Goal: Task Accomplishment & Management: Complete application form

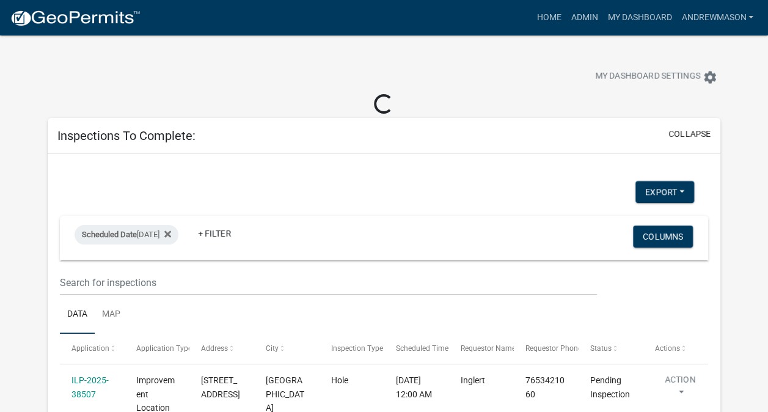
select select "3: 100"
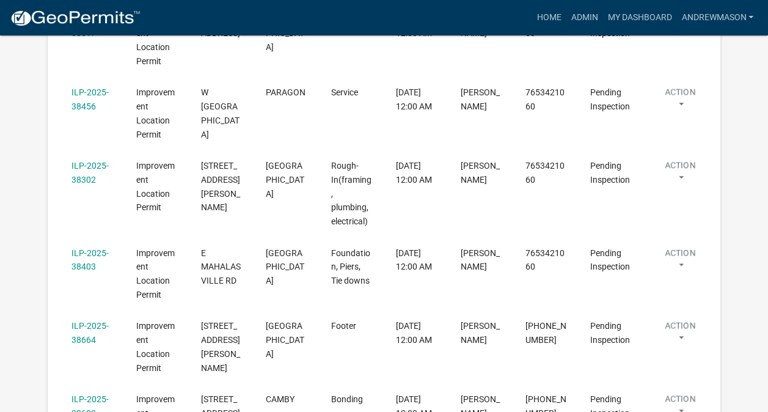
scroll to position [413, 0]
click at [94, 247] on link "ILP-2025-38403" at bounding box center [89, 259] width 37 height 24
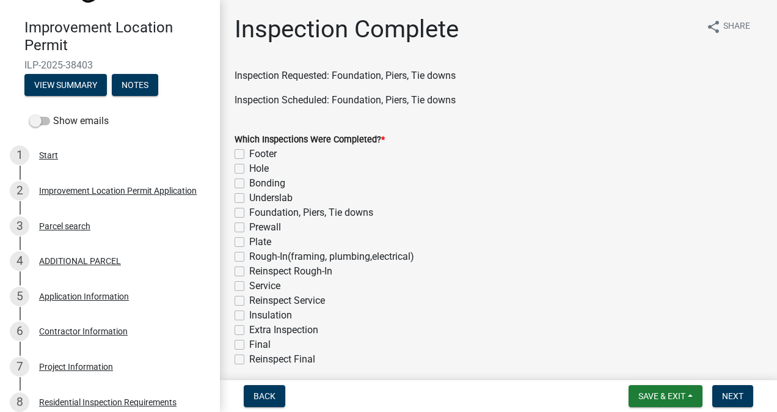
scroll to position [168, 0]
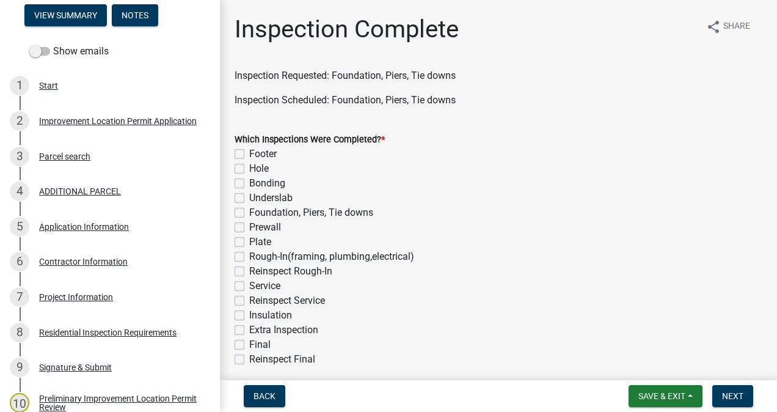
click at [84, 299] on div "Project Information" at bounding box center [76, 297] width 74 height 9
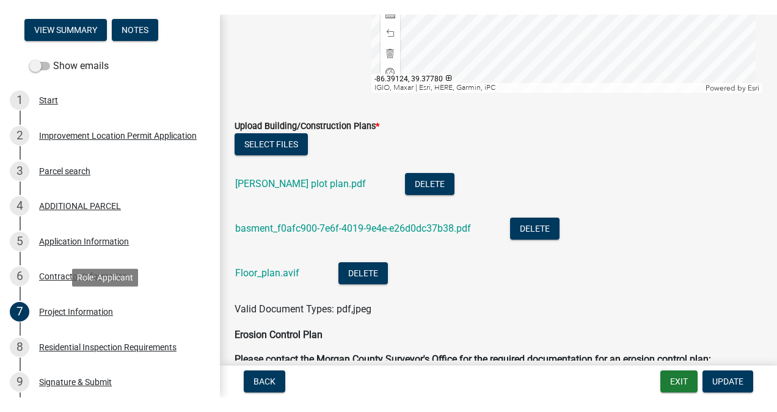
scroll to position [2704, 0]
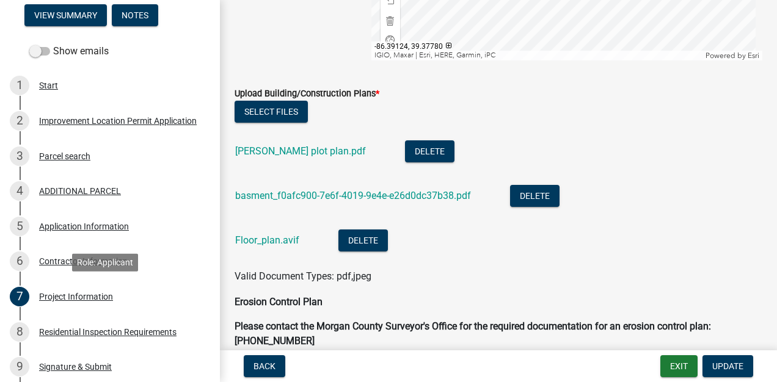
click at [360, 195] on link "basment_f0afc900-7e6f-4019-9e4e-e26d0dc37b38.pdf" at bounding box center [353, 196] width 236 height 12
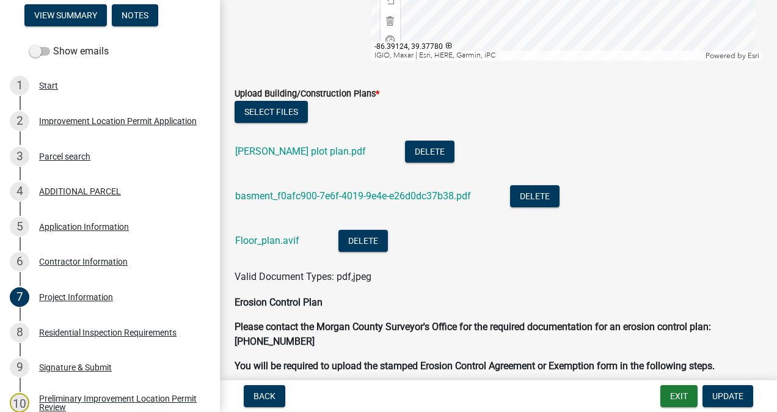
click at [373, 196] on link "basment_f0afc900-7e6f-4019-9e4e-e26d0dc37b38.pdf" at bounding box center [353, 196] width 236 height 12
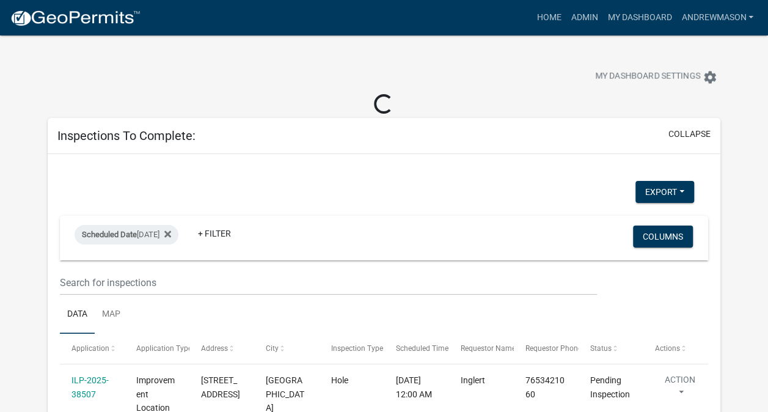
select select "3: 100"
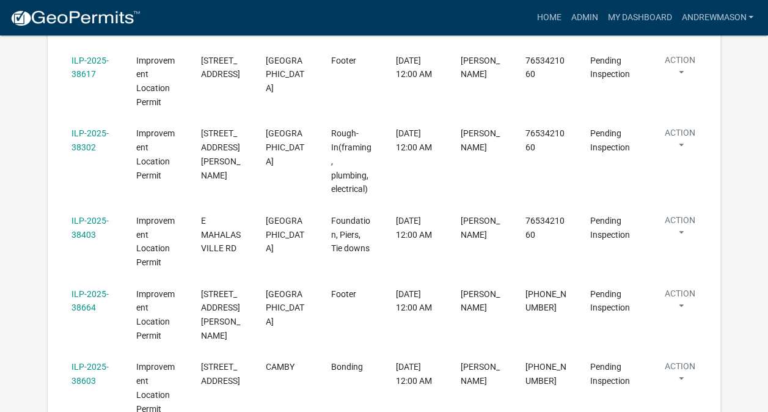
scroll to position [381, 0]
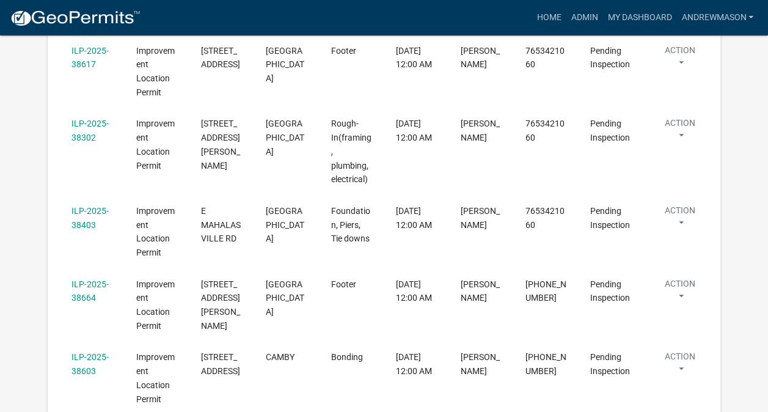
click at [87, 206] on link "ILP-2025-38403" at bounding box center [89, 218] width 37 height 24
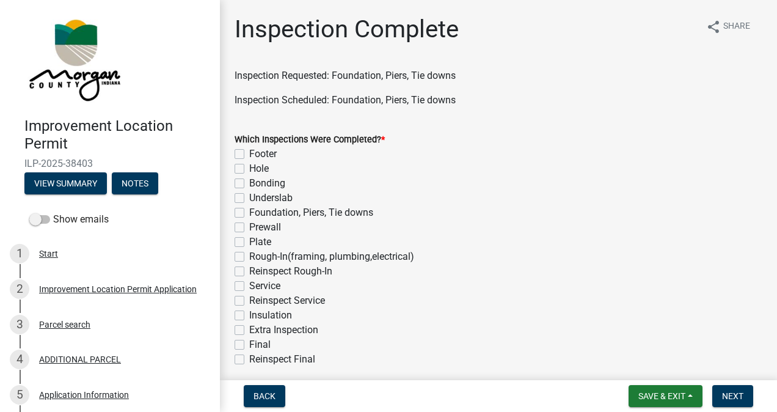
click at [249, 216] on label "Foundation, Piers, Tie downs" at bounding box center [311, 212] width 124 height 15
click at [249, 213] on input "Foundation, Piers, Tie downs" at bounding box center [253, 209] width 8 height 8
checkbox input "true"
checkbox input "false"
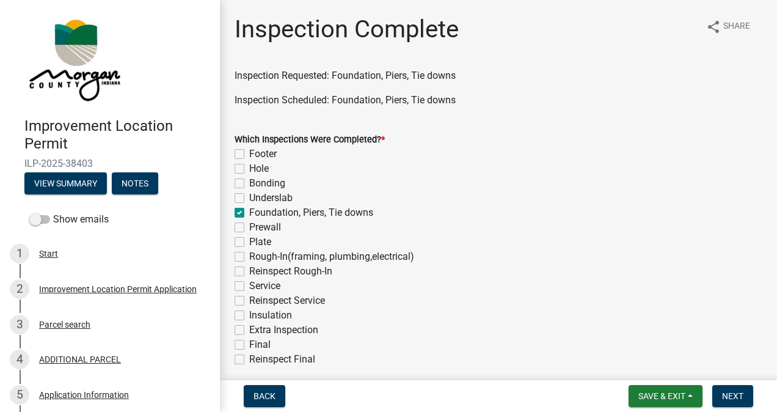
checkbox input "false"
checkbox input "true"
checkbox input "false"
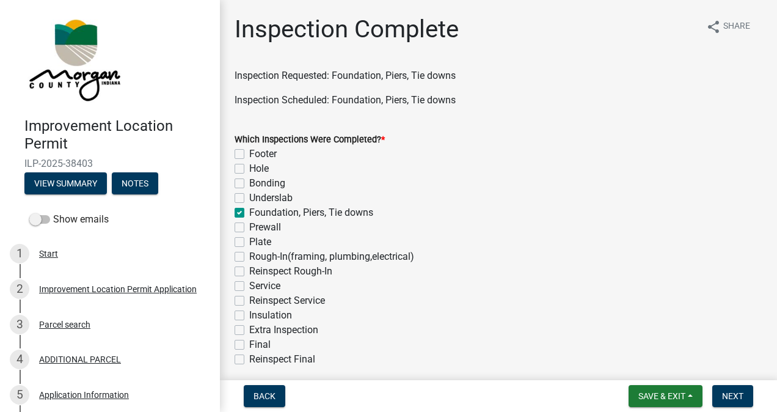
checkbox input "false"
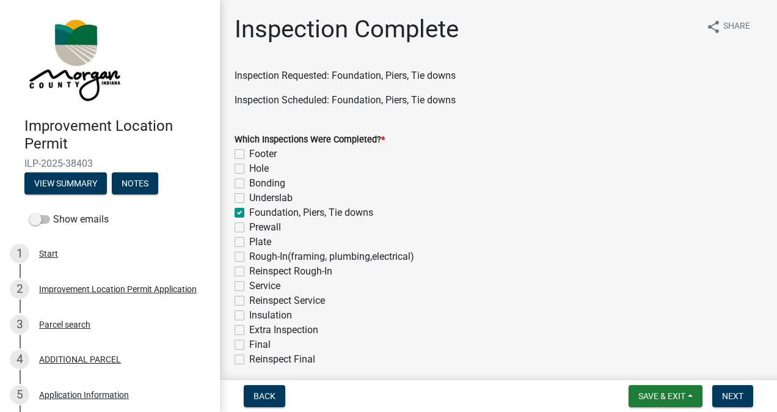
checkbox input "false"
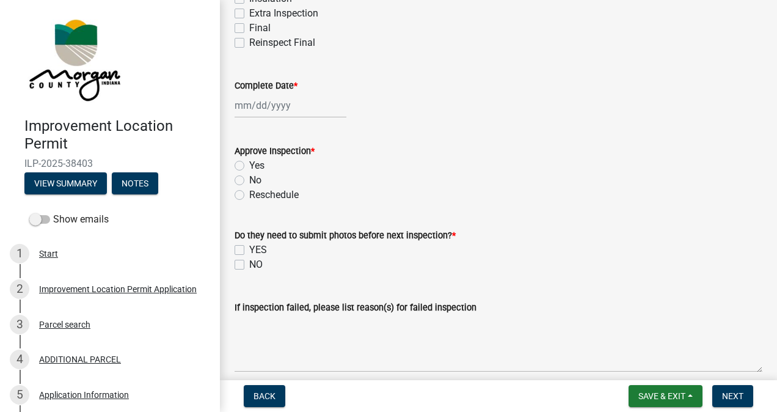
scroll to position [321, 0]
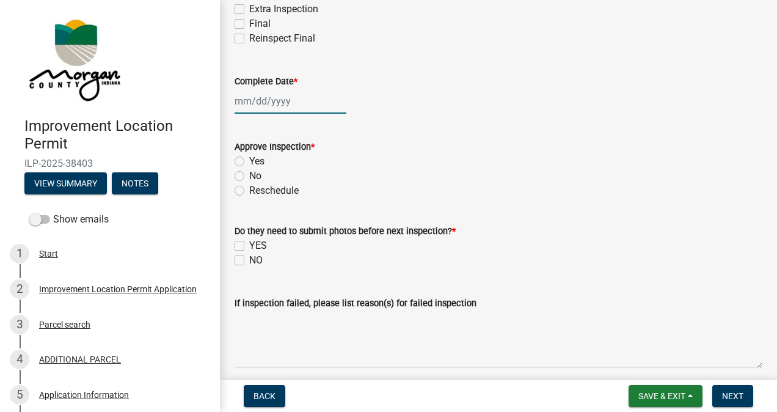
click at [279, 101] on div at bounding box center [291, 101] width 112 height 25
select select "10"
select select "2025"
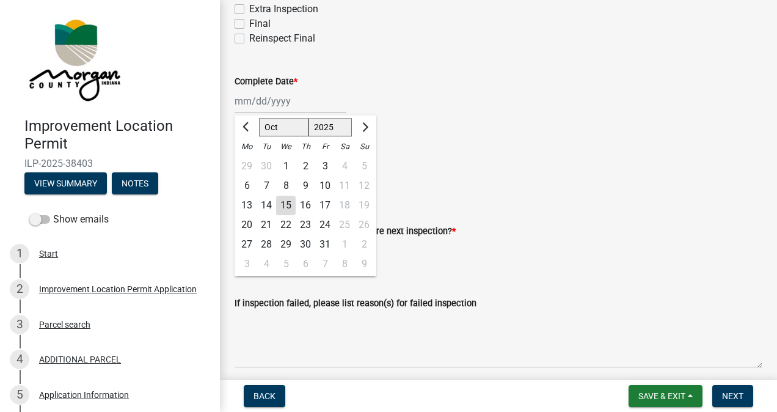
click at [286, 206] on div "15" at bounding box center [286, 205] width 20 height 20
type input "10/15/2025"
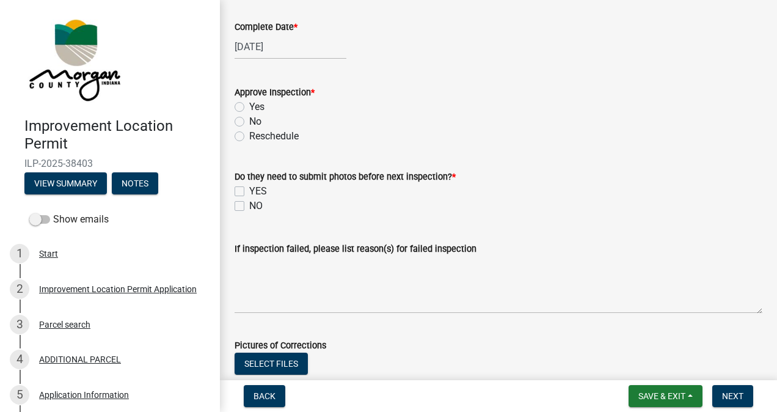
scroll to position [413, 0]
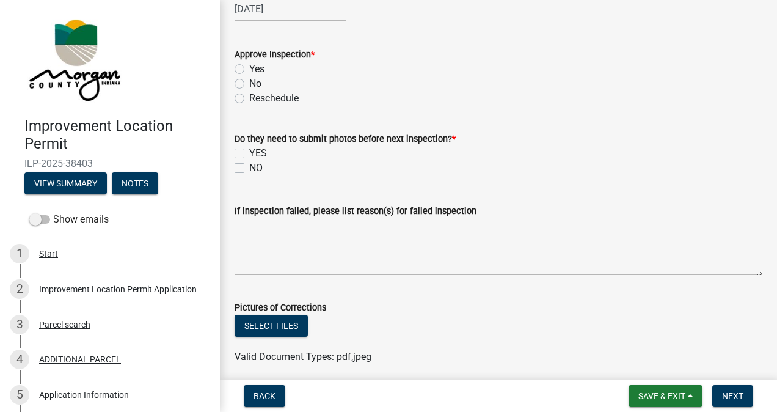
click at [249, 72] on label "Yes" at bounding box center [256, 69] width 15 height 15
click at [249, 70] on input "Yes" at bounding box center [253, 66] width 8 height 8
radio input "true"
click at [249, 168] on label "NO" at bounding box center [255, 168] width 13 height 15
click at [249, 168] on input "NO" at bounding box center [253, 165] width 8 height 8
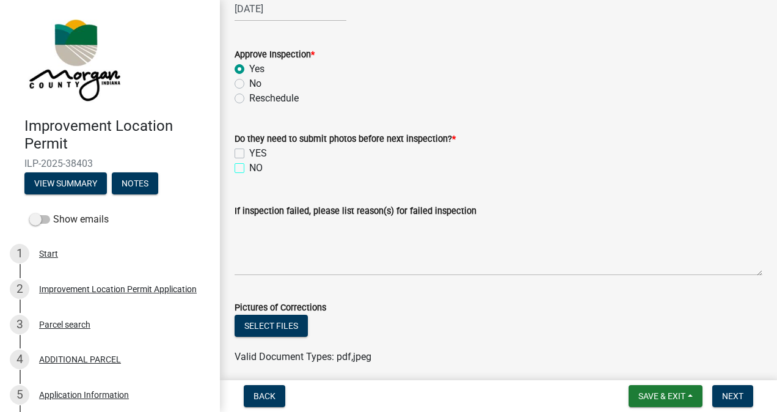
checkbox input "true"
checkbox input "false"
checkbox input "true"
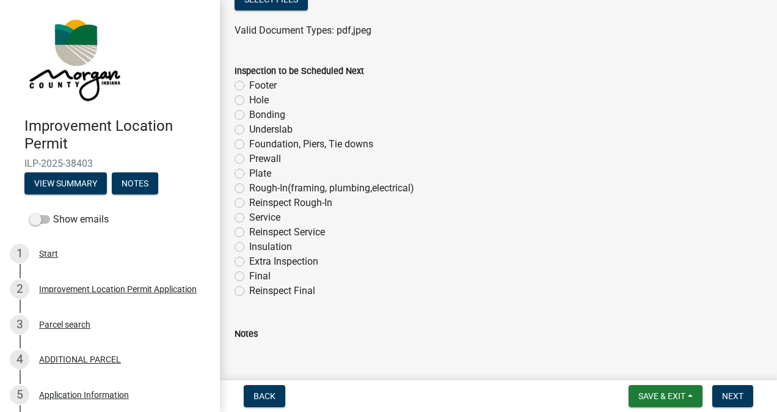
scroll to position [749, 0]
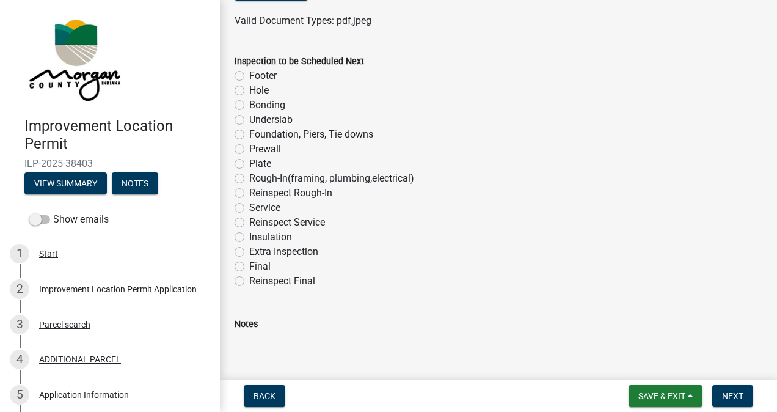
click at [249, 163] on label "Plate" at bounding box center [260, 163] width 22 height 15
click at [249, 163] on input "Plate" at bounding box center [253, 160] width 8 height 8
radio input "true"
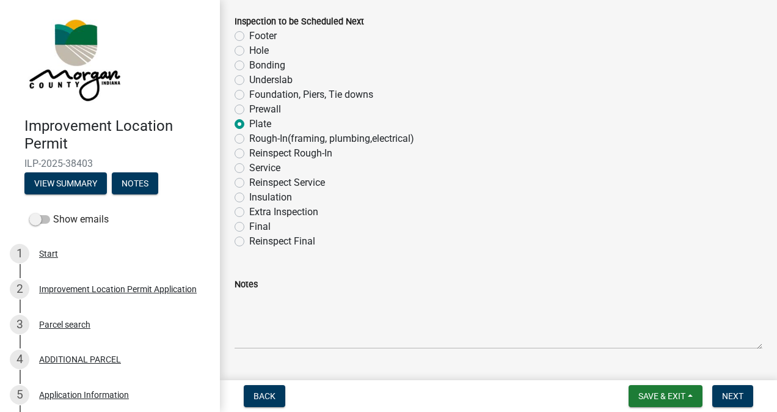
scroll to position [820, 0]
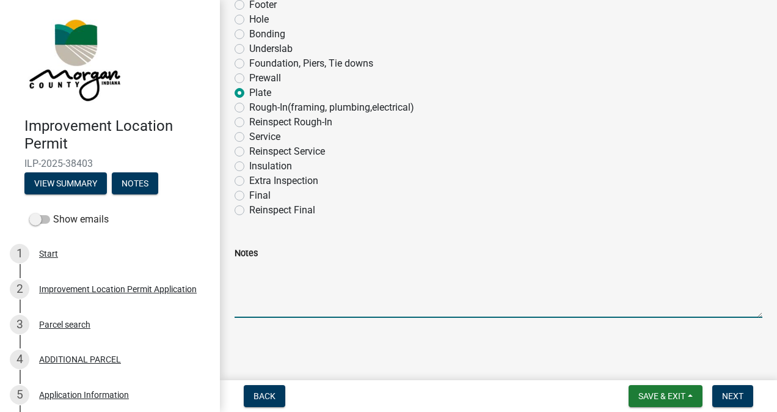
click at [286, 273] on textarea "Notes" at bounding box center [499, 288] width 528 height 57
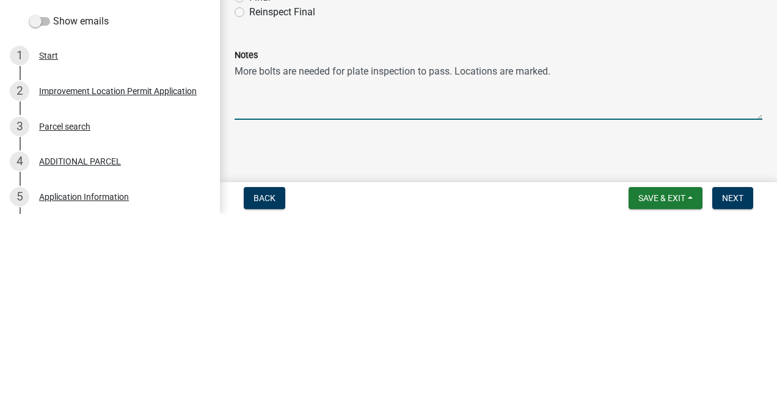
type textarea "More bolts are needed for plate inspection to pass. Locations are marked."
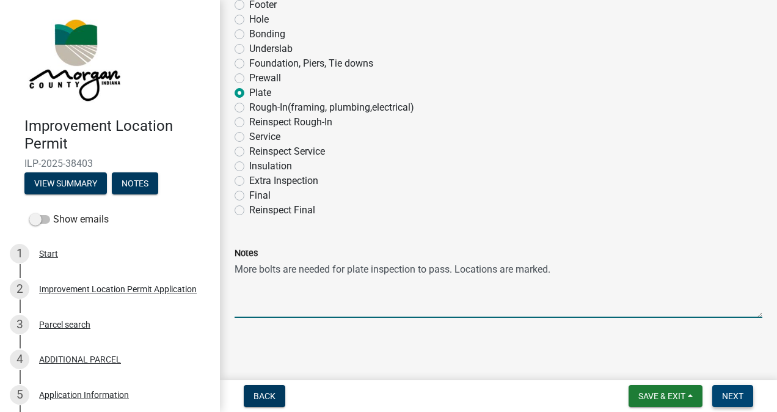
click at [728, 393] on span "Next" at bounding box center [732, 396] width 21 height 10
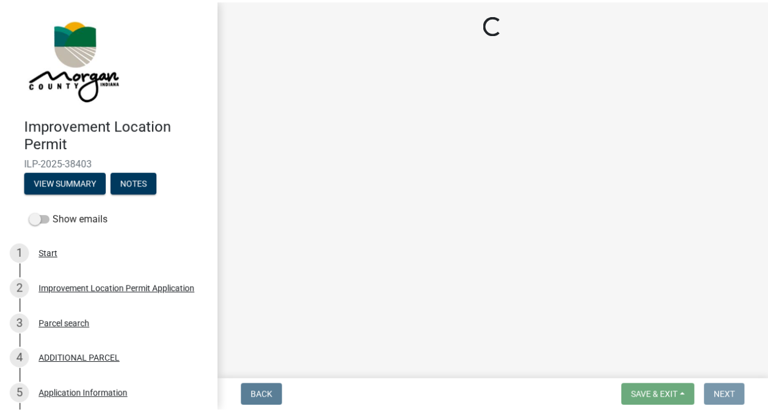
scroll to position [0, 0]
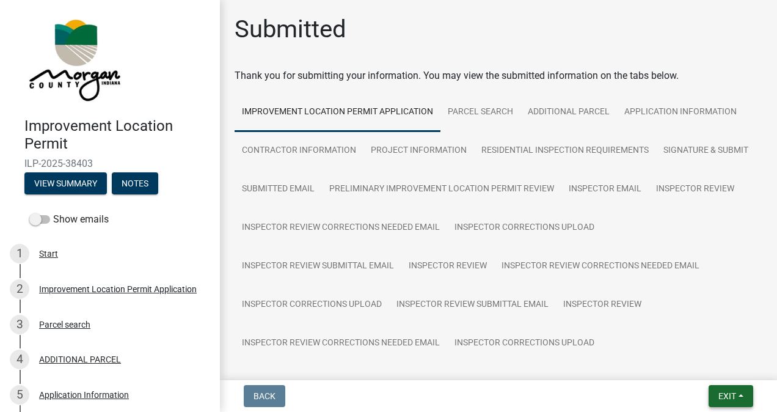
click at [729, 391] on span "Exit" at bounding box center [727, 396] width 18 height 10
click at [704, 362] on button "Save & Exit" at bounding box center [705, 363] width 98 height 29
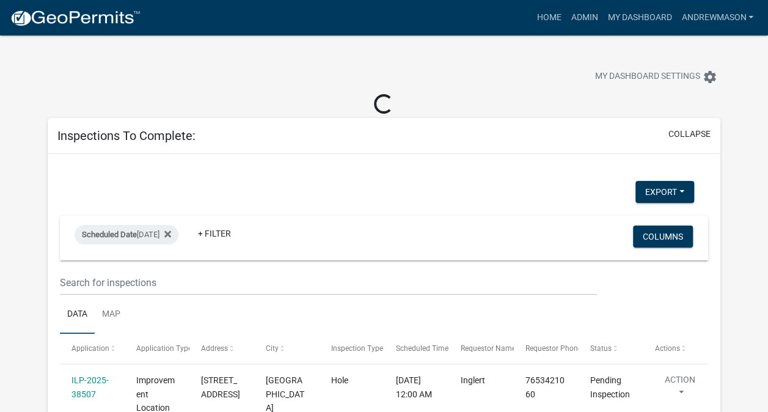
select select "3: 100"
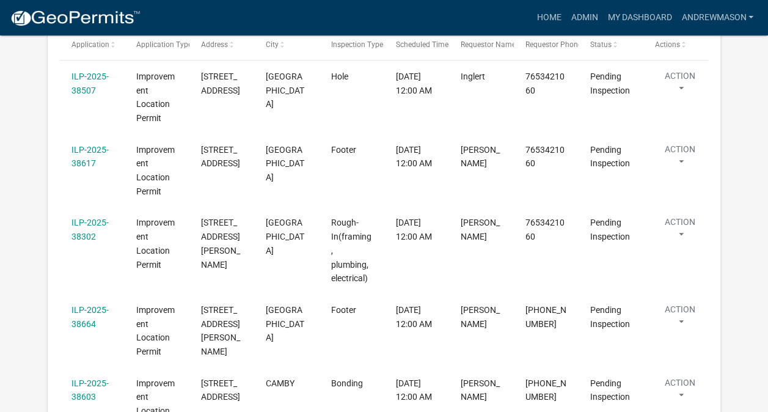
scroll to position [283, 0]
click at [87, 304] on link "ILP-2025-38664" at bounding box center [89, 316] width 37 height 24
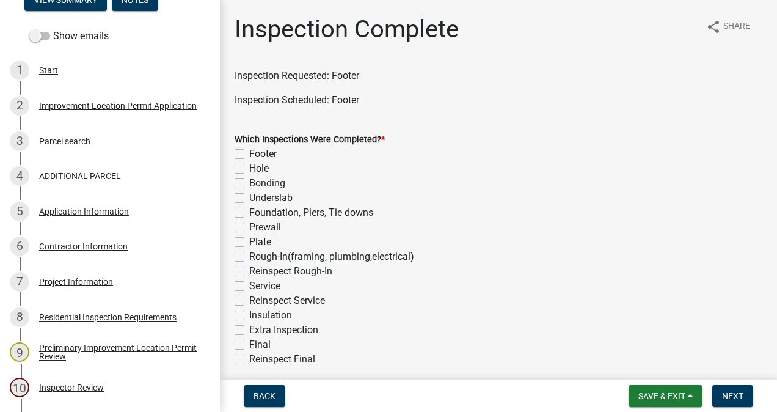
scroll to position [194, 0]
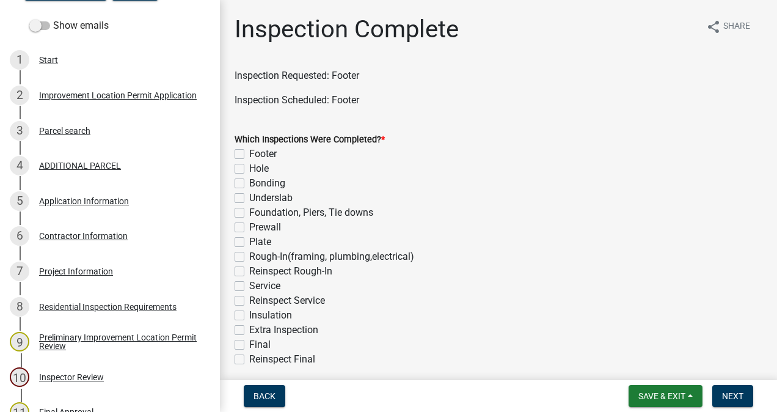
click at [82, 275] on div "Project Information" at bounding box center [76, 271] width 74 height 9
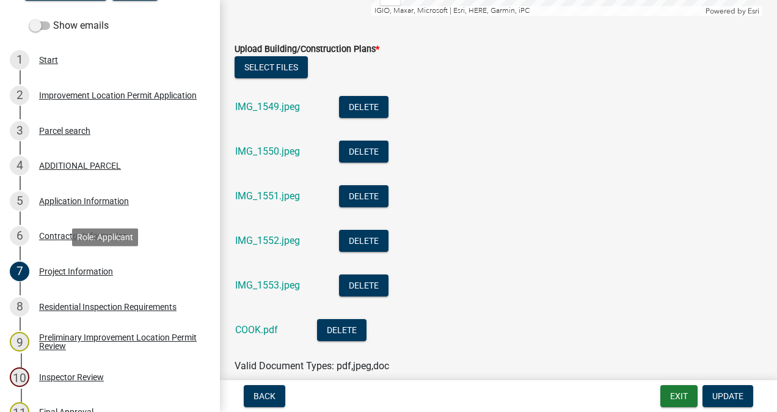
scroll to position [2764, 0]
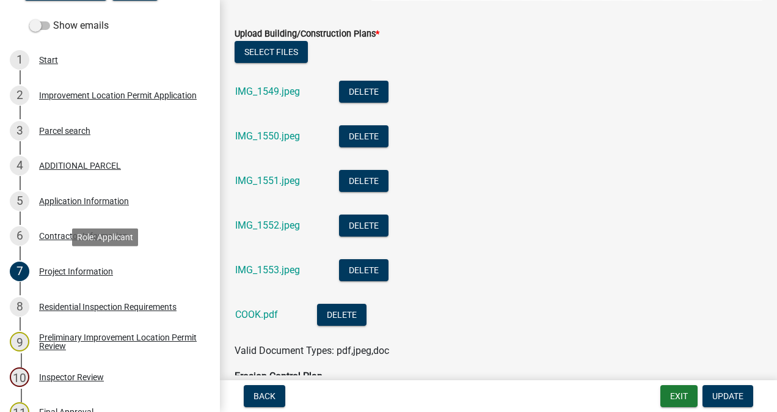
click at [272, 309] on link "COOK.pdf" at bounding box center [256, 314] width 43 height 12
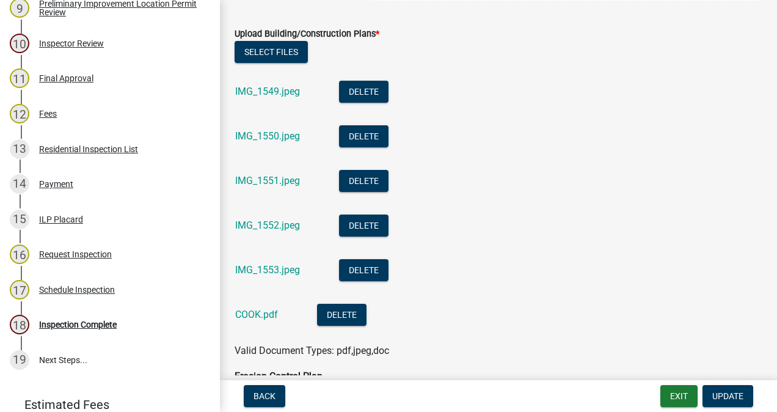
scroll to position [545, 0]
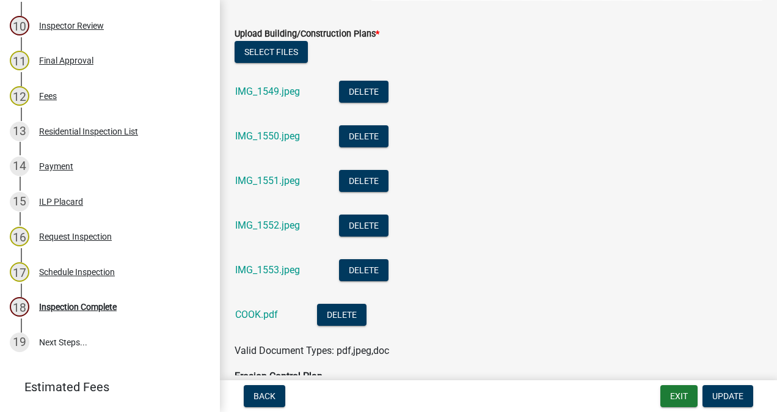
click at [105, 310] on div "Inspection Complete" at bounding box center [78, 306] width 78 height 9
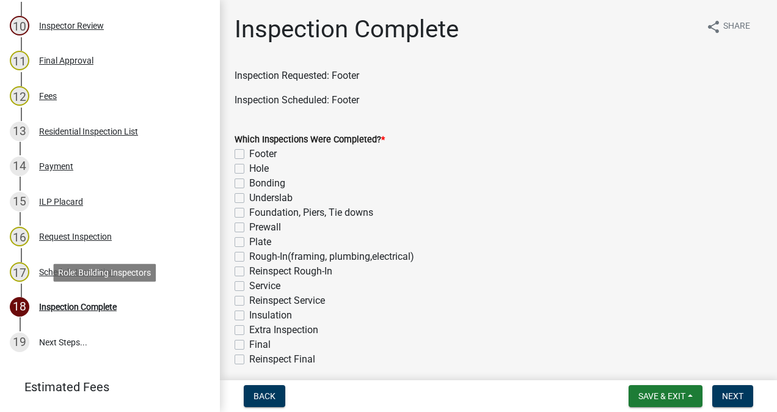
click at [249, 155] on label "Footer" at bounding box center [262, 154] width 27 height 15
click at [249, 155] on input "Footer" at bounding box center [253, 151] width 8 height 8
checkbox input "true"
checkbox input "false"
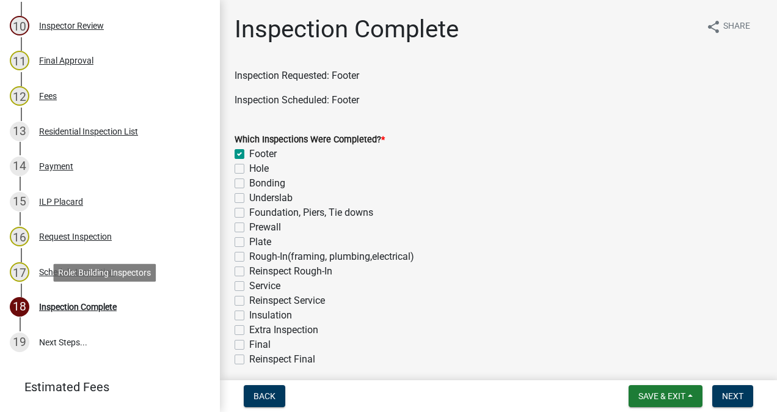
checkbox input "false"
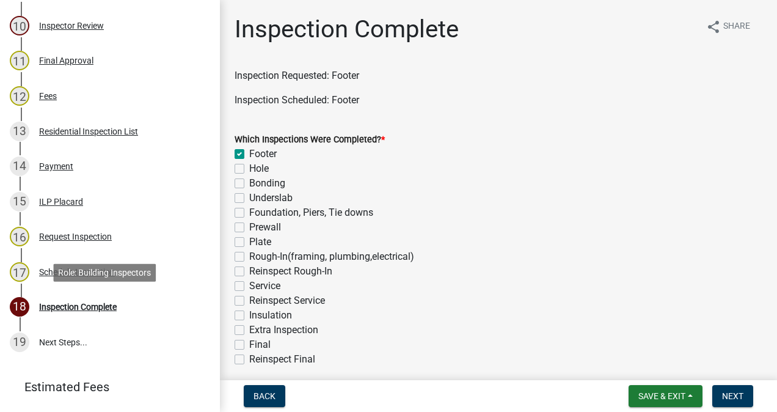
checkbox input "false"
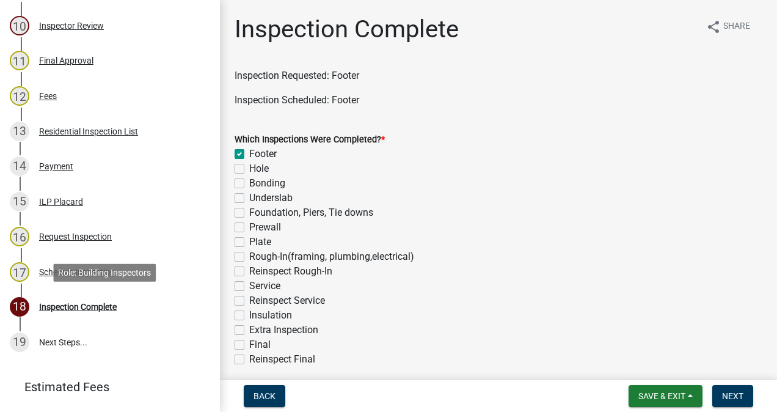
checkbox input "false"
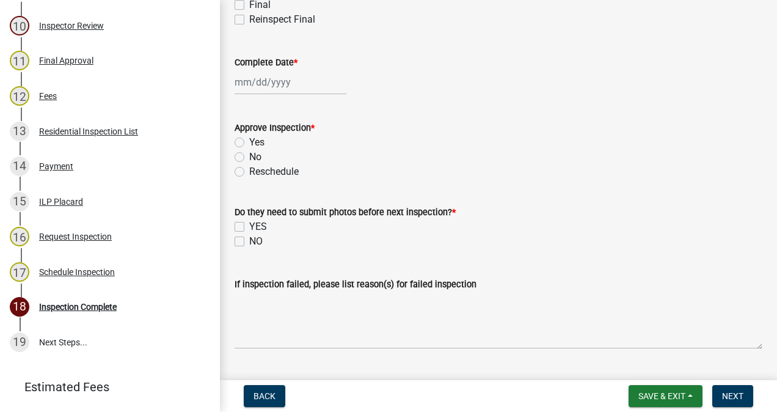
scroll to position [340, 0]
click at [289, 83] on div at bounding box center [291, 81] width 112 height 25
type input "10/01/2025"
click at [293, 77] on div "10/01/2025" at bounding box center [291, 81] width 112 height 25
select select "10"
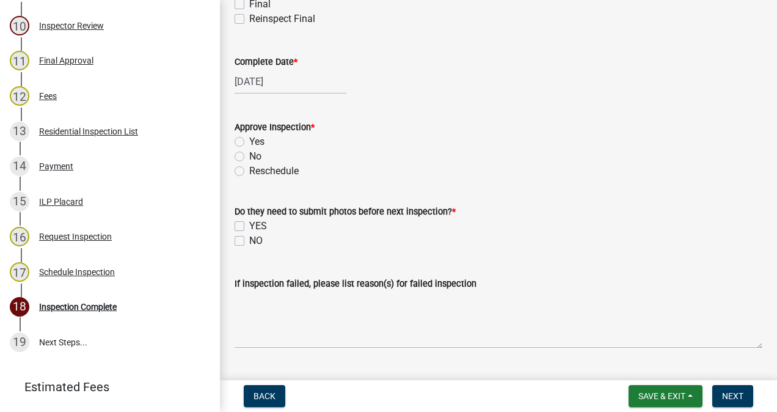
select select "2025"
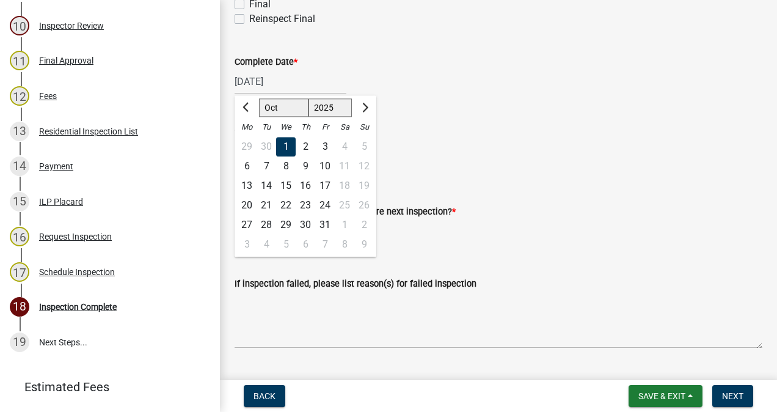
click at [290, 186] on div "15" at bounding box center [286, 186] width 20 height 20
type input "10/15/2025"
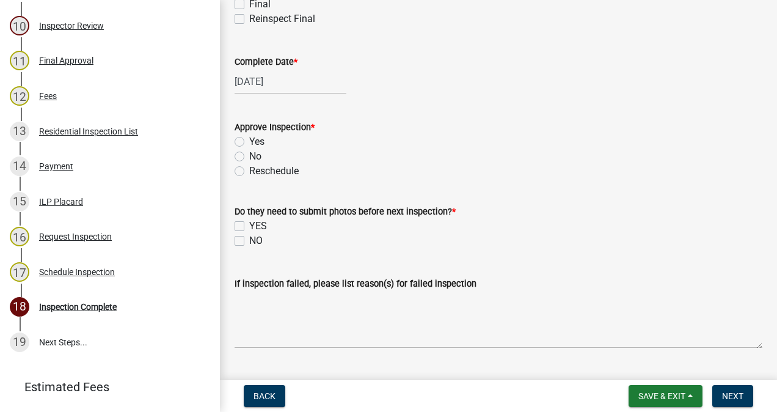
click at [252, 144] on label "Yes" at bounding box center [256, 141] width 15 height 15
click at [252, 142] on input "Yes" at bounding box center [253, 138] width 8 height 8
radio input "true"
click at [249, 241] on label "NO" at bounding box center [255, 240] width 13 height 15
click at [249, 241] on input "NO" at bounding box center [253, 237] width 8 height 8
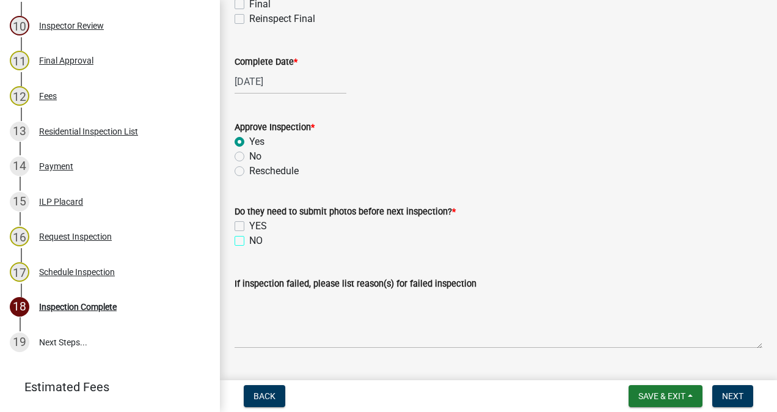
checkbox input "true"
checkbox input "false"
checkbox input "true"
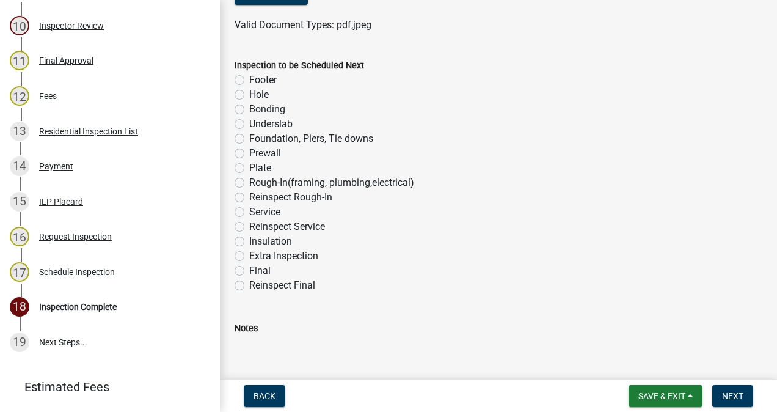
scroll to position [746, 0]
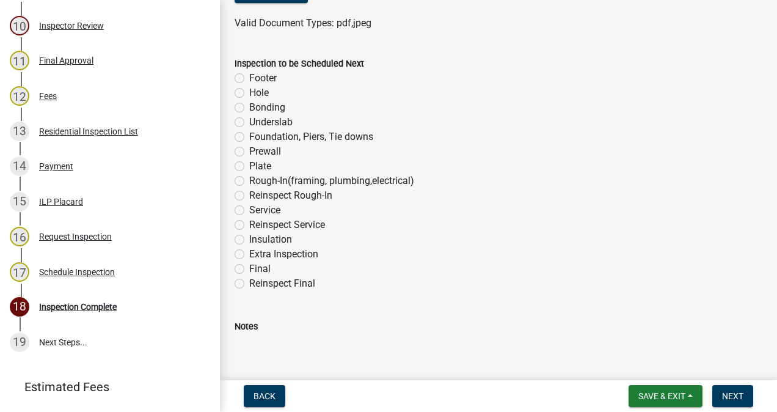
click at [249, 137] on label "Foundation, Piers, Tie downs" at bounding box center [311, 137] width 124 height 15
click at [249, 137] on input "Foundation, Piers, Tie downs" at bounding box center [253, 134] width 8 height 8
radio input "true"
click at [728, 392] on span "Next" at bounding box center [732, 396] width 21 height 10
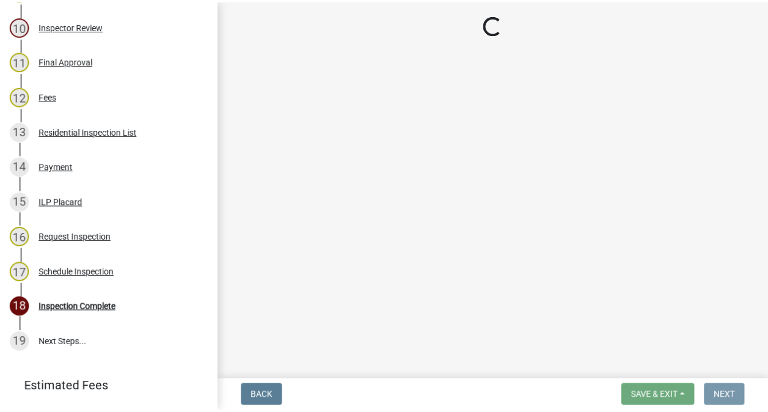
scroll to position [0, 0]
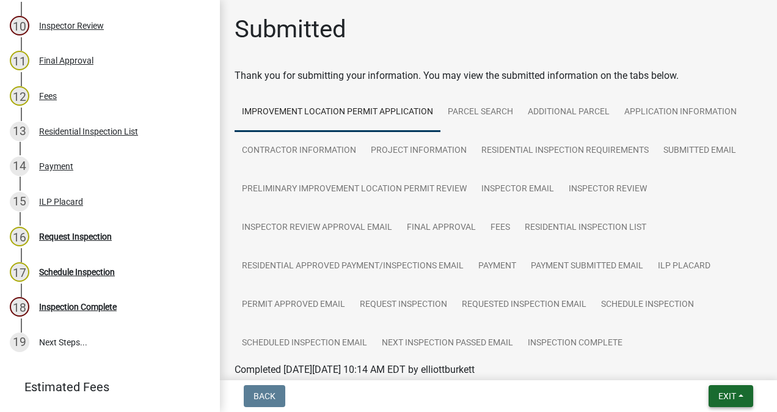
click at [728, 396] on span "Exit" at bounding box center [727, 396] width 18 height 10
click at [695, 371] on button "Save & Exit" at bounding box center [705, 363] width 98 height 29
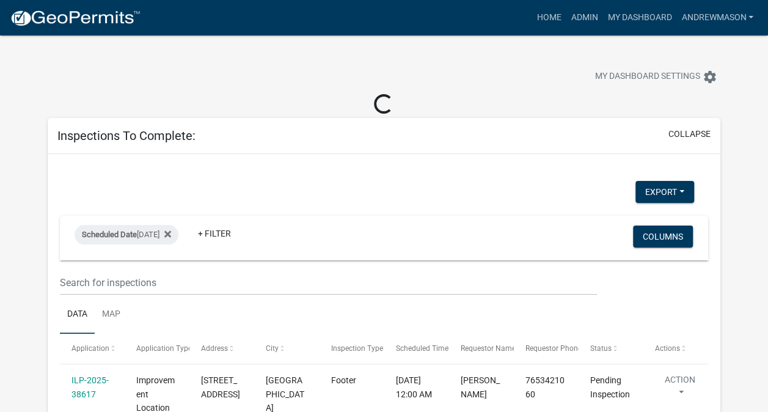
select select "3: 100"
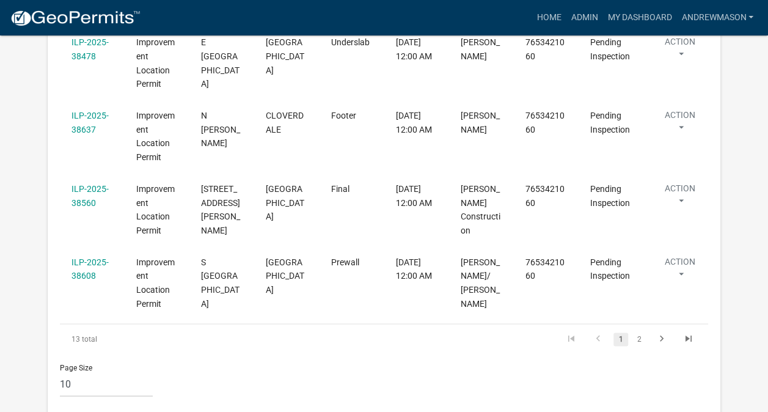
scroll to position [770, 0]
click at [638, 331] on link "2" at bounding box center [639, 337] width 15 height 13
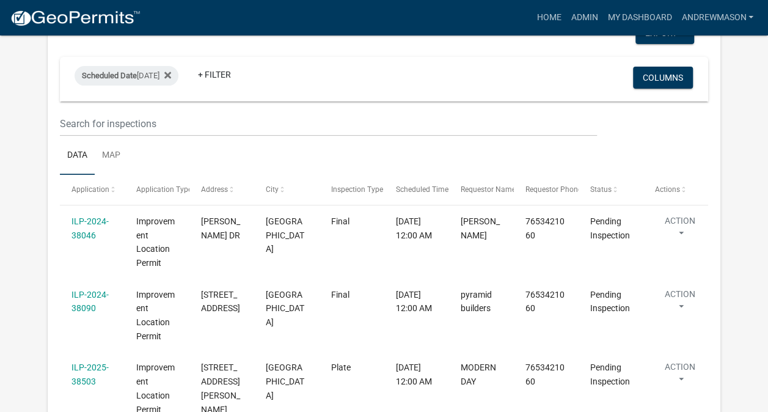
scroll to position [137, 0]
click at [97, 299] on link "ILP-2024-38090" at bounding box center [89, 302] width 37 height 24
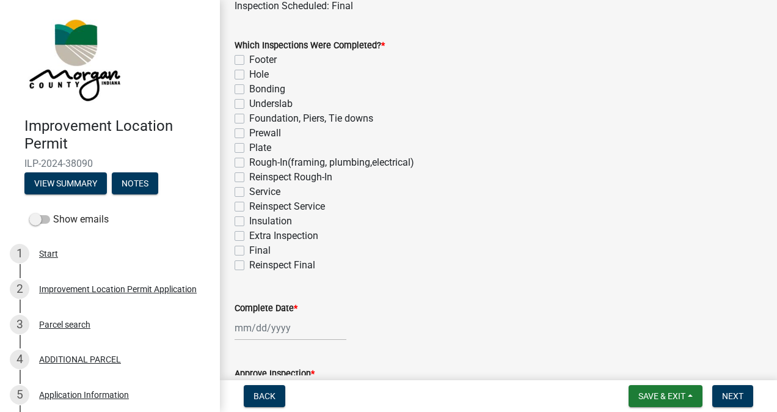
scroll to position [114, 0]
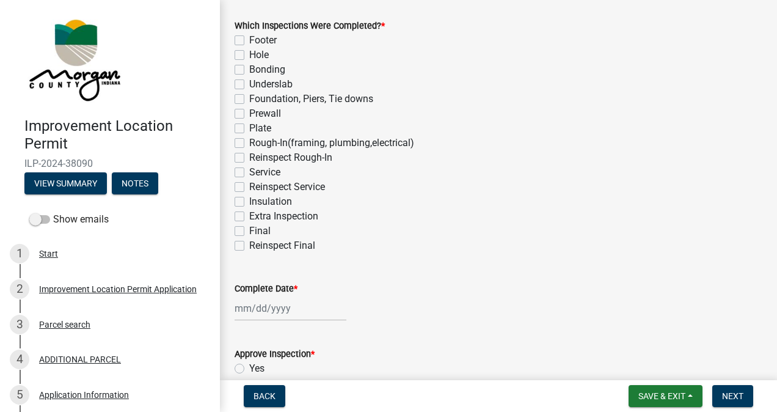
click at [249, 231] on label "Final" at bounding box center [259, 231] width 21 height 15
click at [249, 231] on input "Final" at bounding box center [253, 228] width 8 height 8
checkbox input "true"
checkbox input "false"
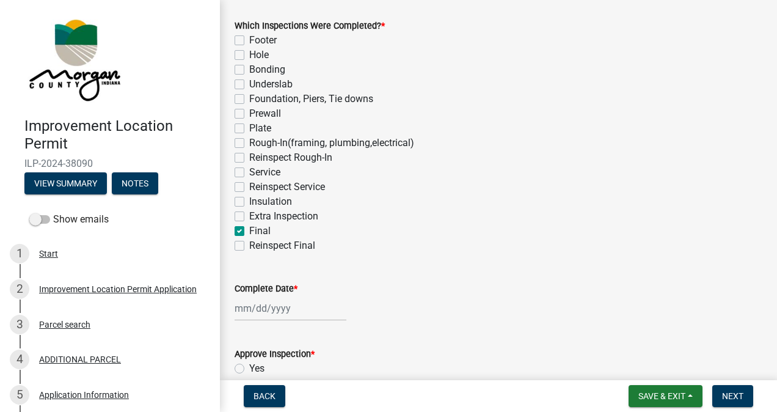
checkbox input "false"
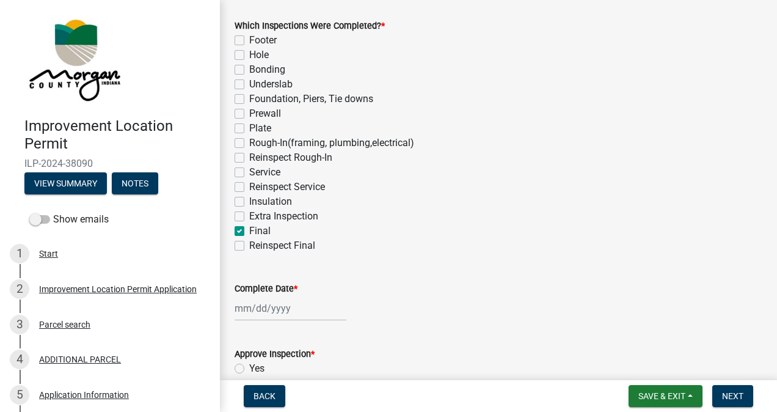
checkbox input "false"
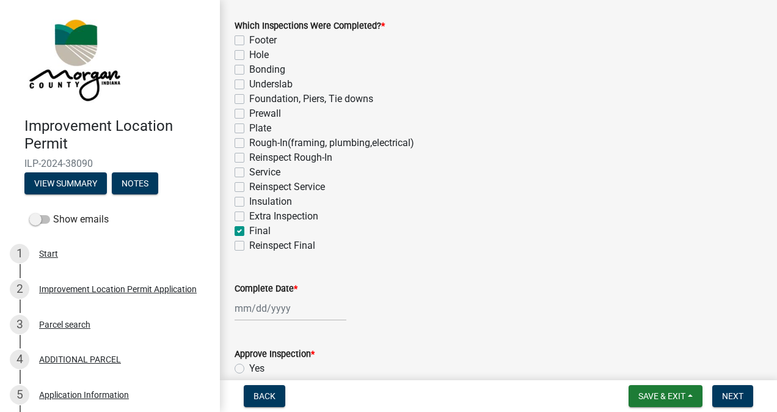
checkbox input "false"
checkbox input "true"
checkbox input "false"
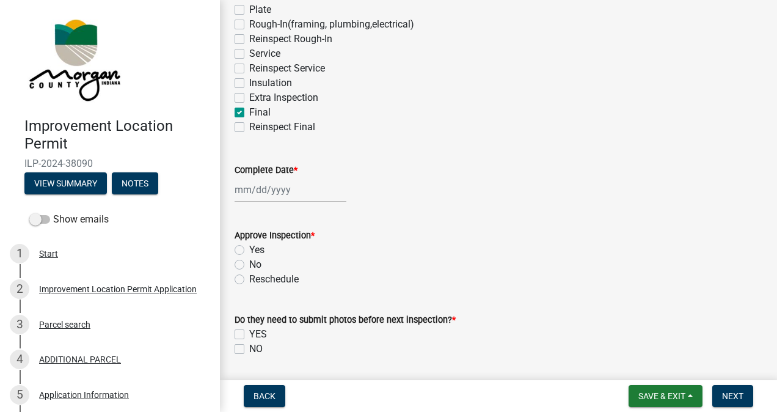
scroll to position [307, 0]
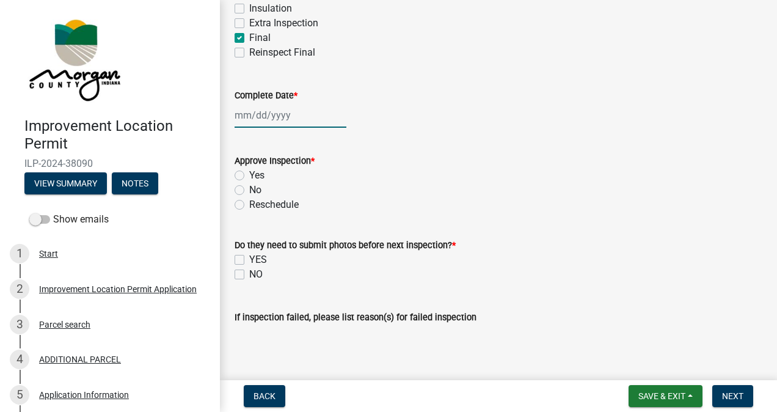
click at [277, 112] on div at bounding box center [291, 115] width 112 height 25
select select "10"
select select "2025"
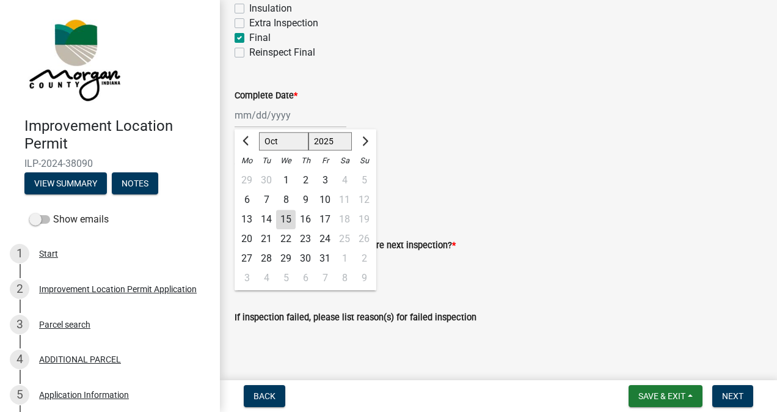
click at [290, 222] on div "15" at bounding box center [286, 220] width 20 height 20
type input "10/15/2025"
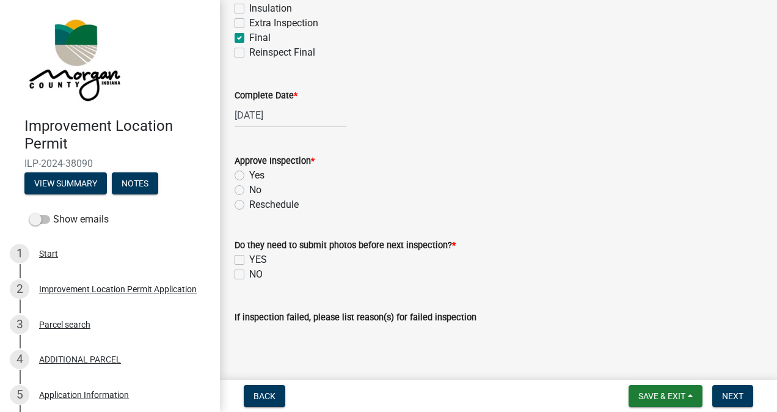
click at [249, 175] on label "Yes" at bounding box center [256, 175] width 15 height 15
click at [249, 175] on input "Yes" at bounding box center [253, 172] width 8 height 8
radio input "true"
click at [253, 274] on label "NO" at bounding box center [255, 274] width 13 height 15
click at [253, 274] on input "NO" at bounding box center [253, 271] width 8 height 8
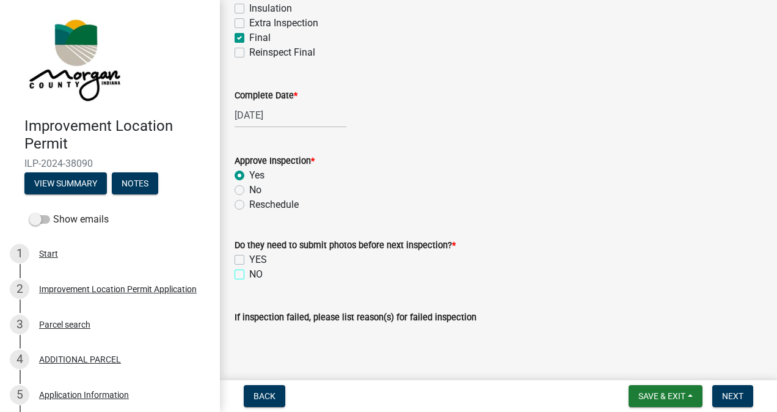
checkbox input "true"
checkbox input "false"
checkbox input "true"
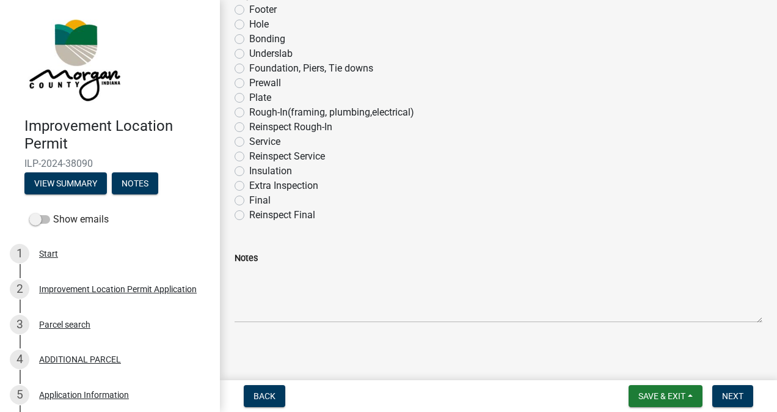
scroll to position [820, 0]
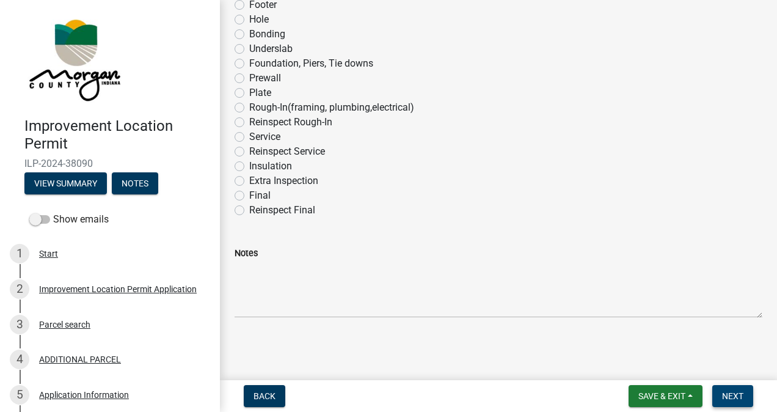
click at [733, 395] on span "Next" at bounding box center [732, 396] width 21 height 10
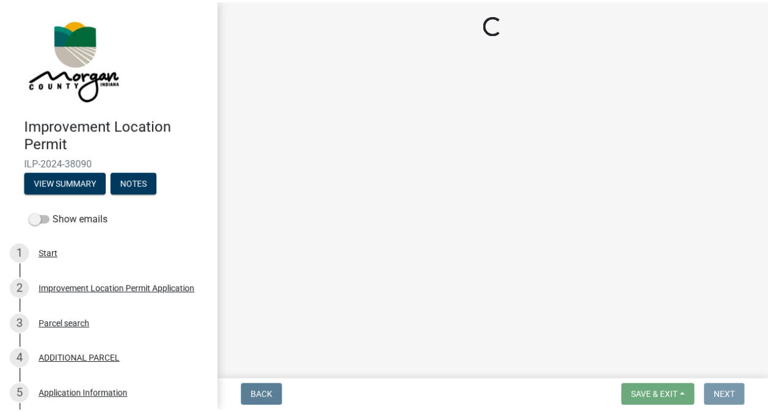
scroll to position [0, 0]
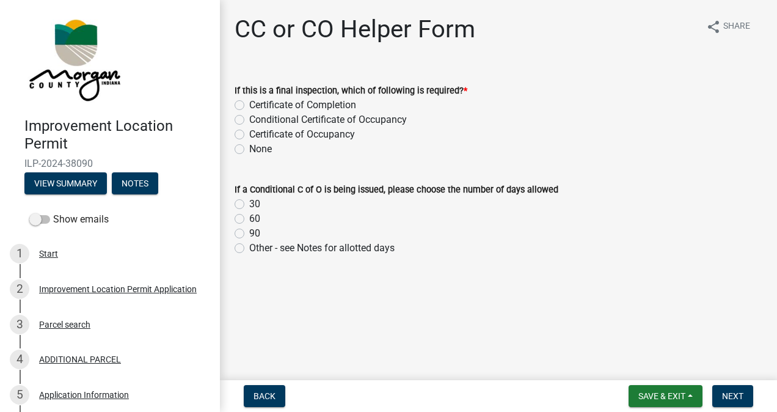
click at [249, 135] on label "Certificate of Occupancy" at bounding box center [302, 134] width 106 height 15
click at [249, 135] on input "Certificate of Occupancy" at bounding box center [253, 131] width 8 height 8
radio input "true"
click at [725, 391] on span "Next" at bounding box center [732, 396] width 21 height 10
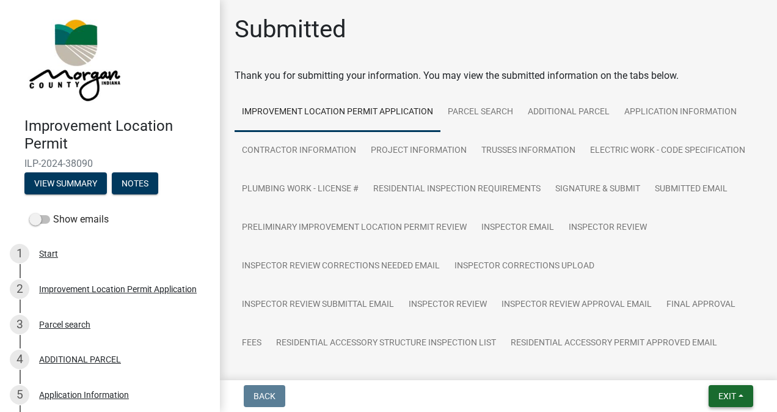
click at [723, 392] on span "Exit" at bounding box center [727, 396] width 18 height 10
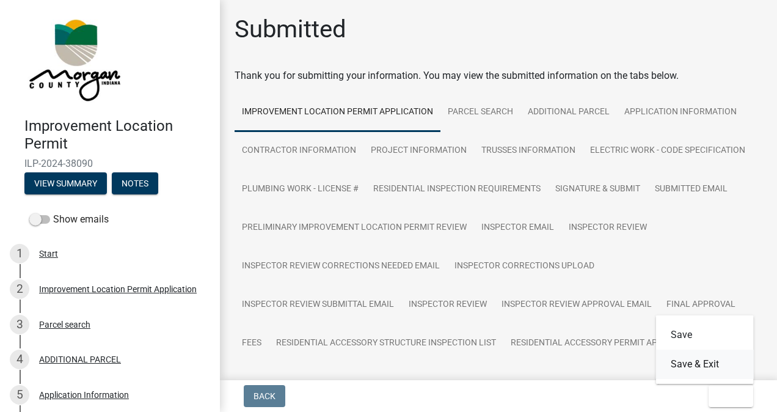
click at [708, 364] on button "Save & Exit" at bounding box center [705, 363] width 98 height 29
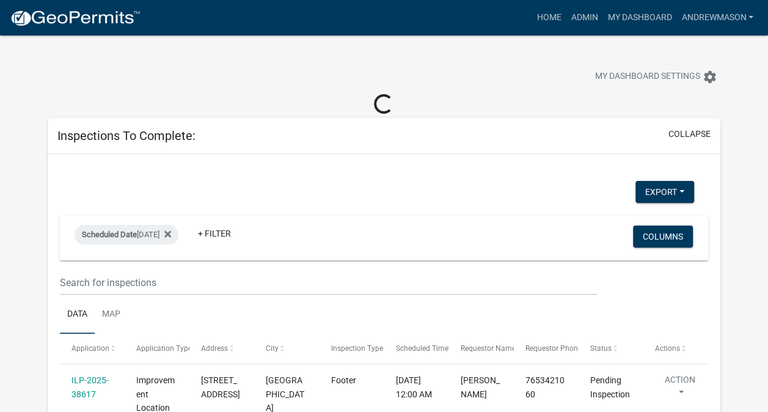
select select "3: 100"
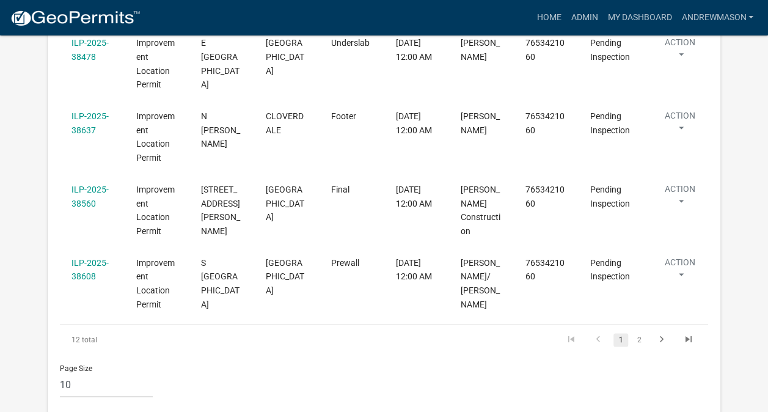
scroll to position [770, 0]
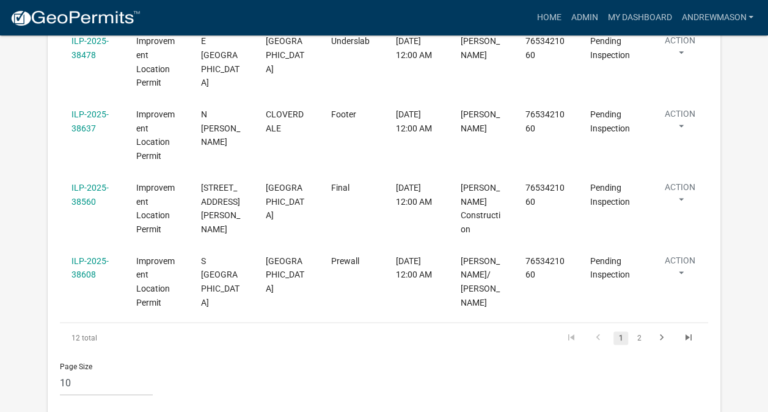
click at [90, 256] on link "ILP-2025-38608" at bounding box center [89, 268] width 37 height 24
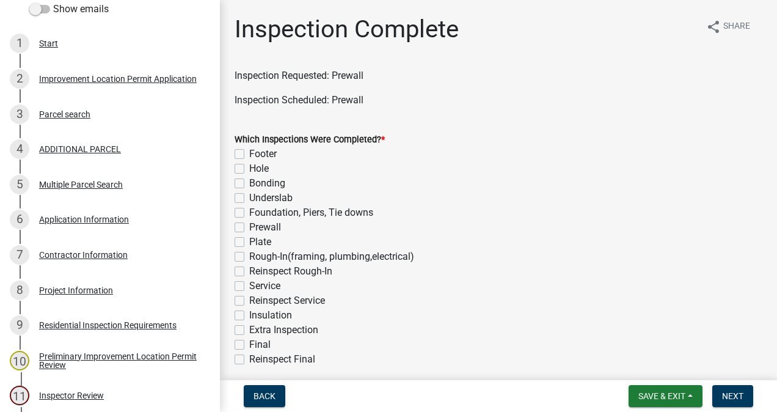
scroll to position [213, 0]
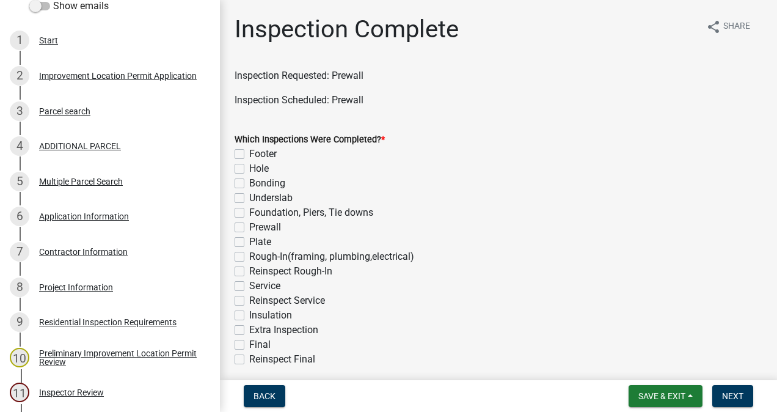
click at [92, 290] on div "Project Information" at bounding box center [76, 287] width 74 height 9
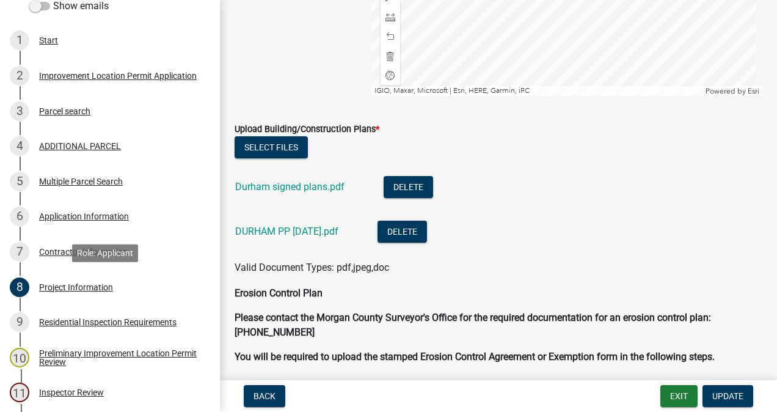
scroll to position [2952, 0]
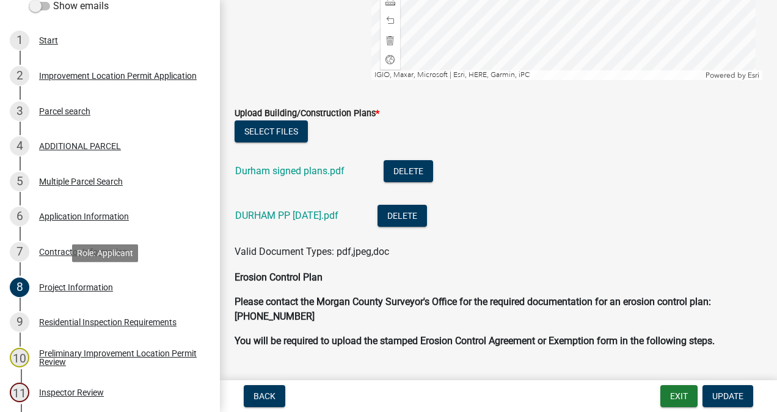
click at [307, 170] on link "Durham signed plans.pdf" at bounding box center [289, 171] width 109 height 12
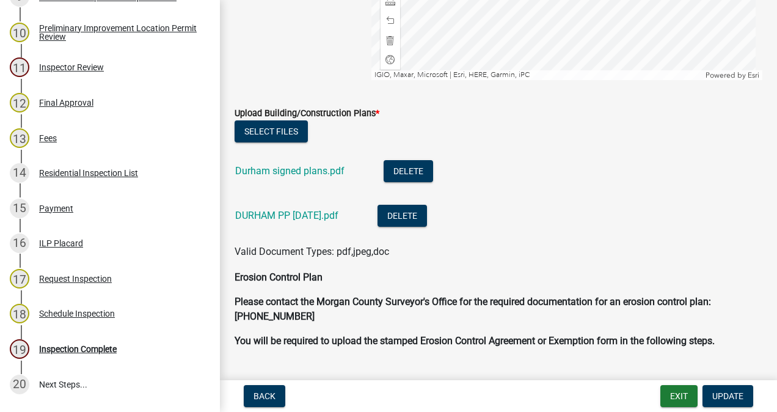
scroll to position [641, 0]
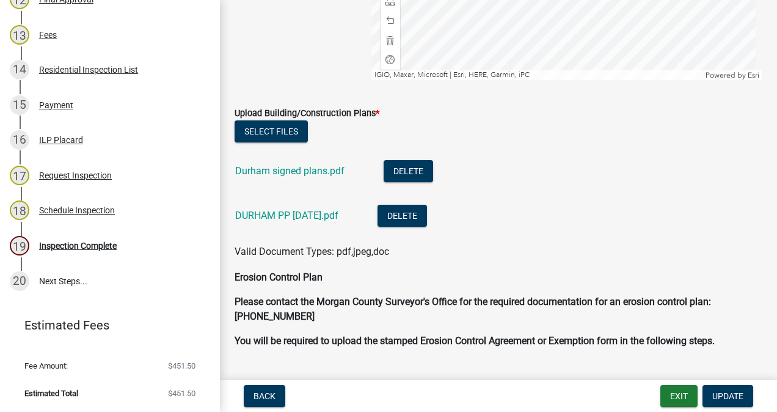
click at [94, 252] on div "19 Inspection Complete" at bounding box center [105, 246] width 191 height 20
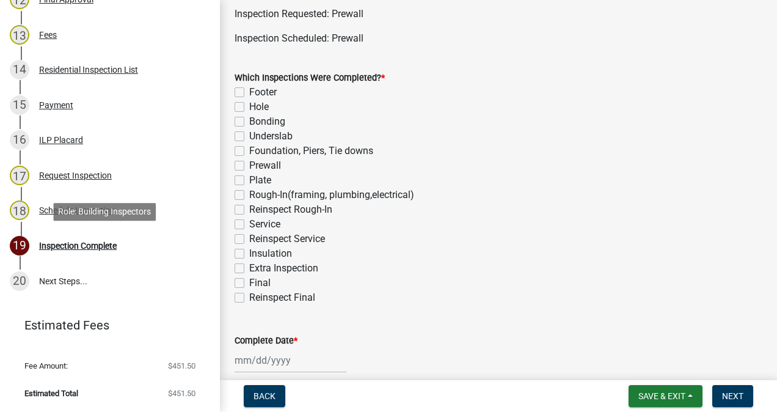
scroll to position [70, 0]
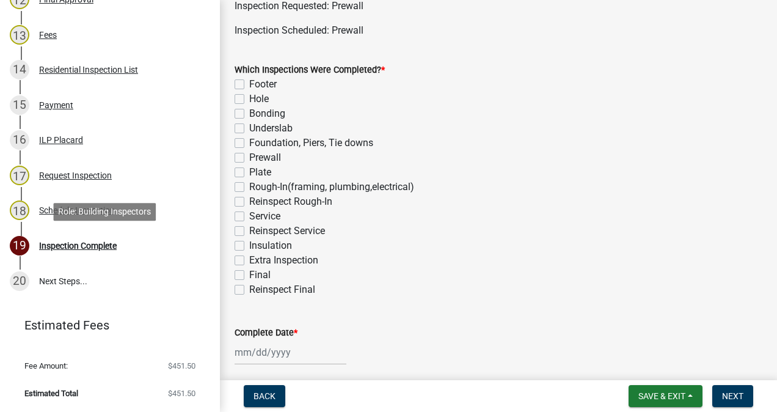
click at [249, 157] on label "Prewall" at bounding box center [265, 157] width 32 height 15
click at [249, 157] on input "Prewall" at bounding box center [253, 154] width 8 height 8
checkbox input "true"
checkbox input "false"
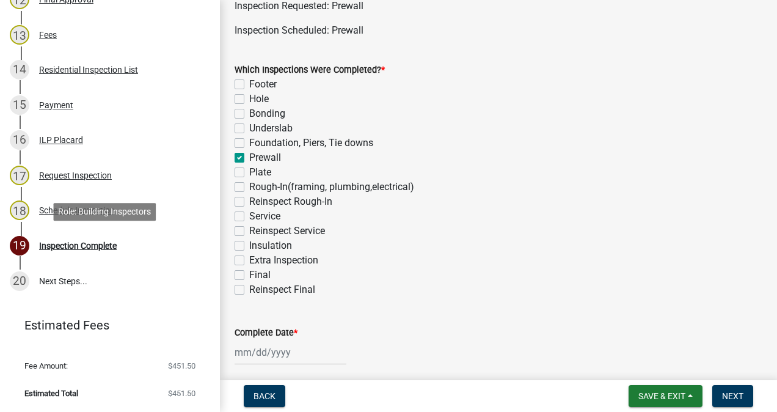
checkbox input "false"
checkbox input "true"
checkbox input "false"
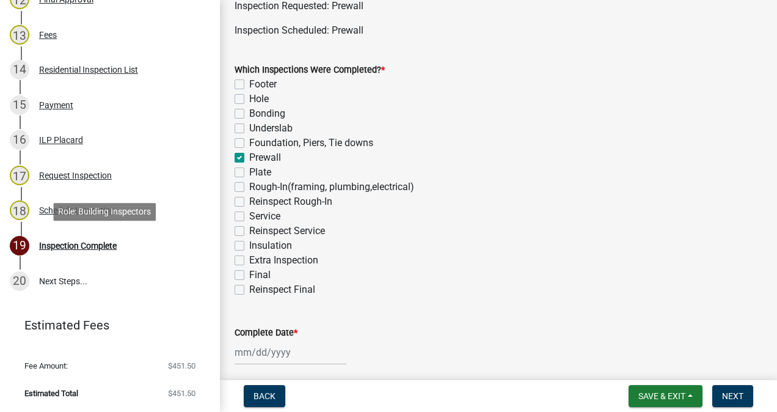
checkbox input "false"
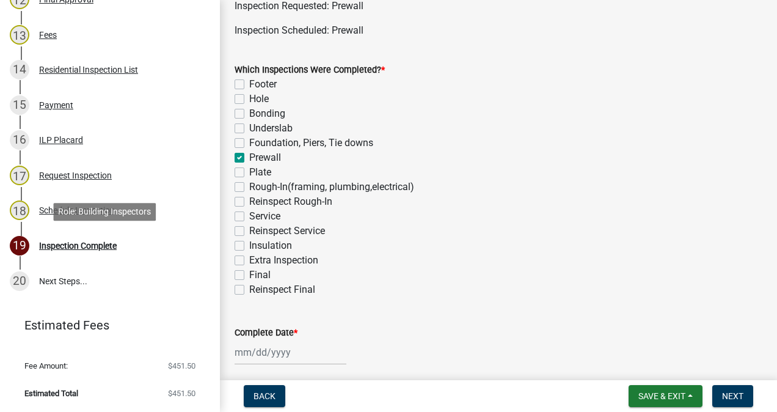
checkbox input "false"
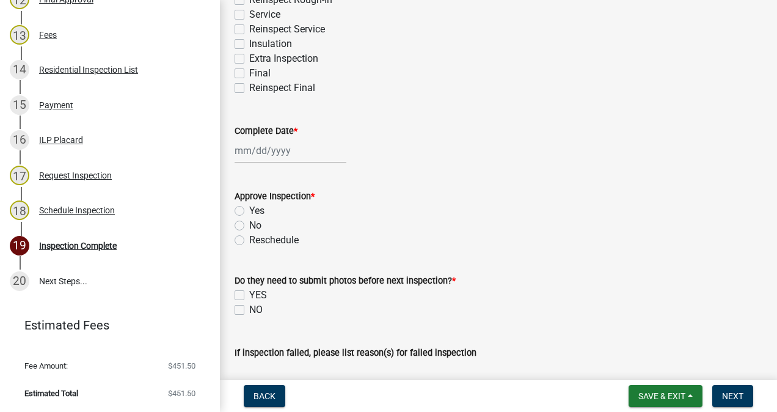
scroll to position [272, 0]
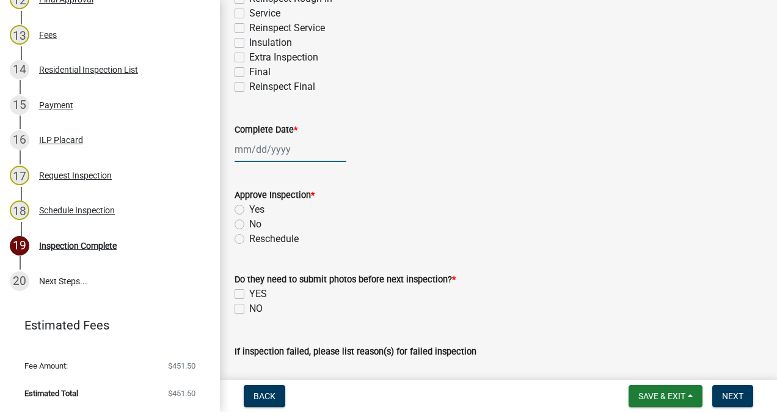
click at [279, 149] on div at bounding box center [291, 149] width 112 height 25
select select "10"
select select "2025"
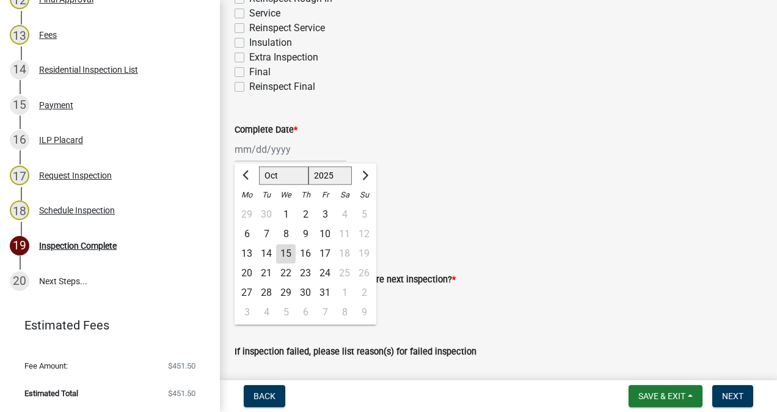
click at [287, 253] on div "15" at bounding box center [286, 254] width 20 height 20
type input "10/15/2025"
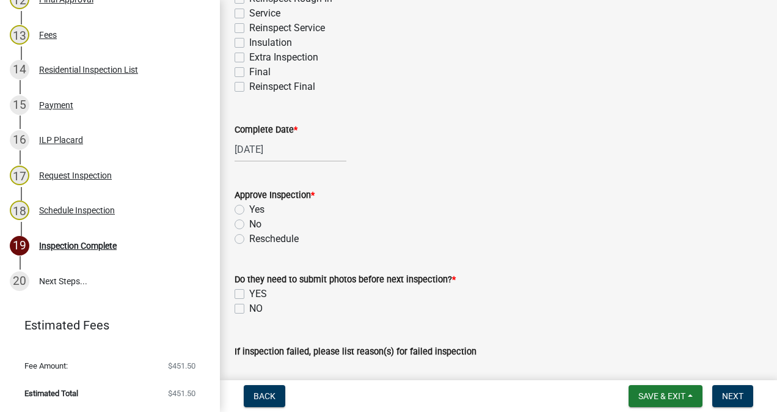
click at [249, 206] on label "Yes" at bounding box center [256, 209] width 15 height 15
click at [249, 206] on input "Yes" at bounding box center [253, 206] width 8 height 8
radio input "true"
click at [254, 308] on label "NO" at bounding box center [255, 308] width 13 height 15
click at [254, 308] on input "NO" at bounding box center [253, 305] width 8 height 8
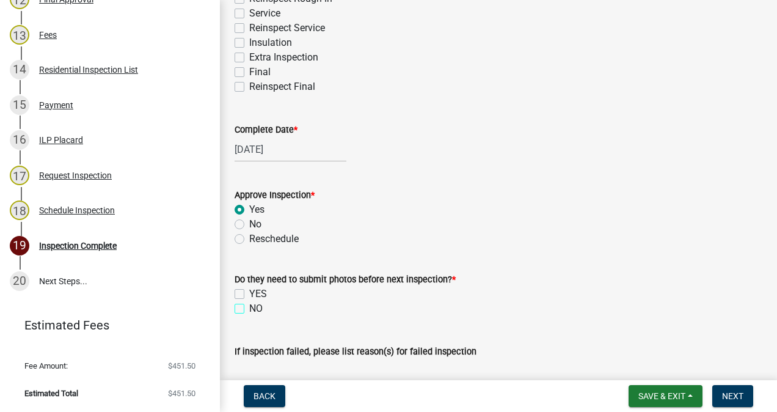
checkbox input "true"
checkbox input "false"
checkbox input "true"
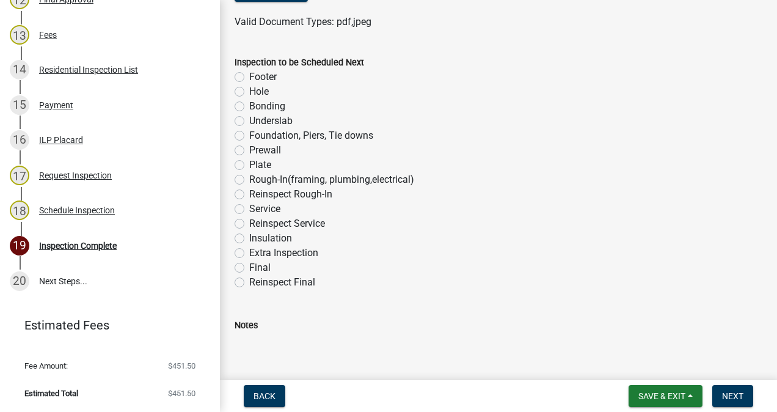
scroll to position [752, 0]
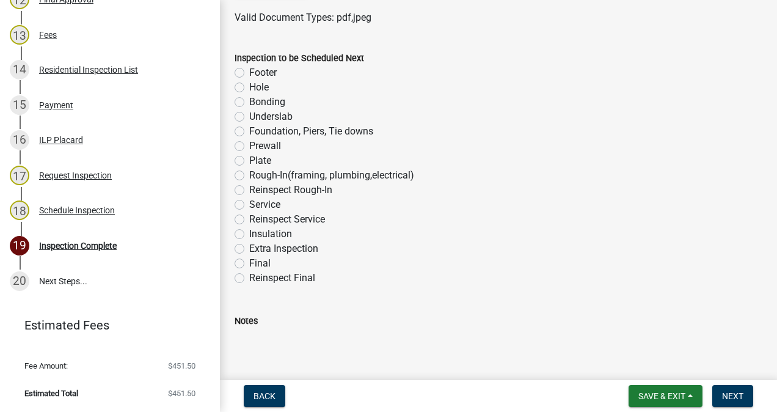
click at [249, 161] on label "Plate" at bounding box center [260, 160] width 22 height 15
click at [249, 161] on input "Plate" at bounding box center [253, 157] width 8 height 8
radio input "true"
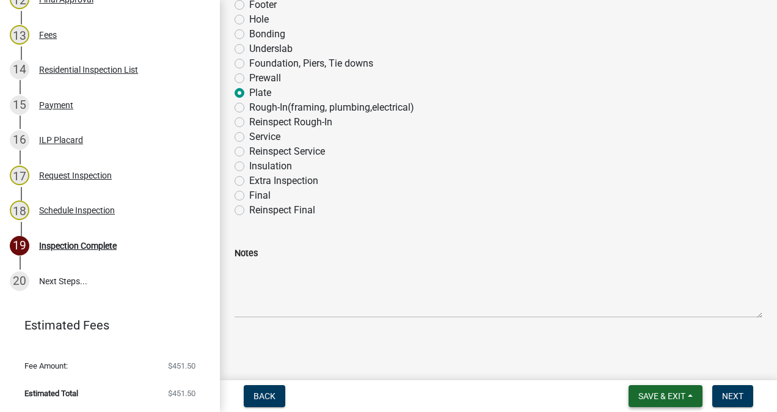
click at [653, 395] on span "Save & Exit" at bounding box center [661, 396] width 47 height 10
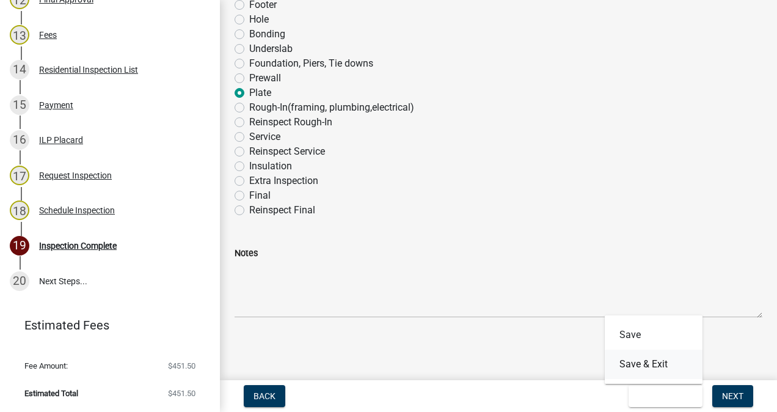
click at [655, 365] on button "Save & Exit" at bounding box center [654, 363] width 98 height 29
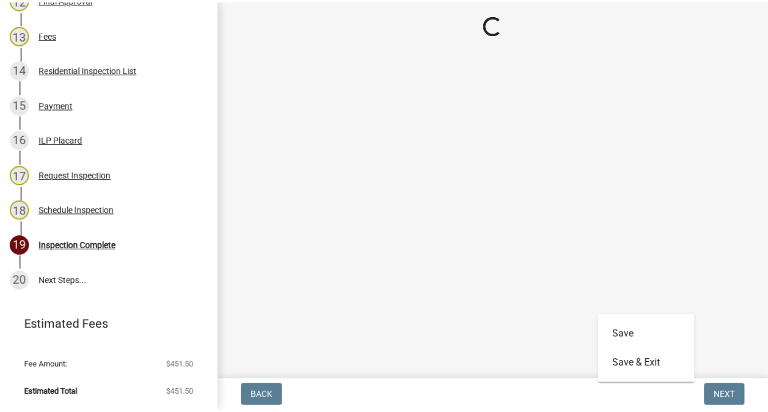
scroll to position [0, 0]
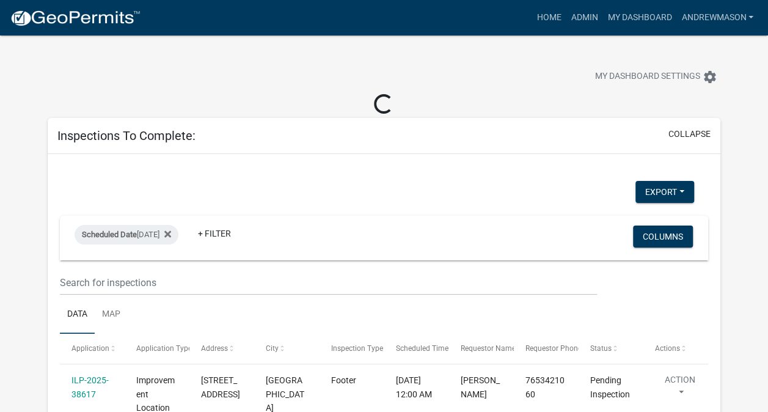
select select "3: 100"
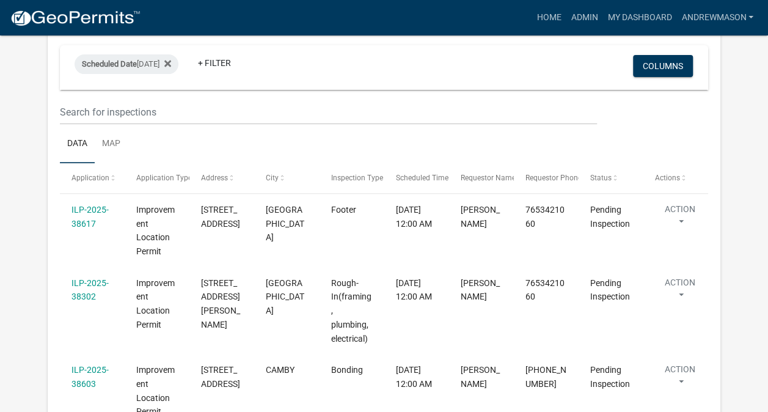
scroll to position [158, 0]
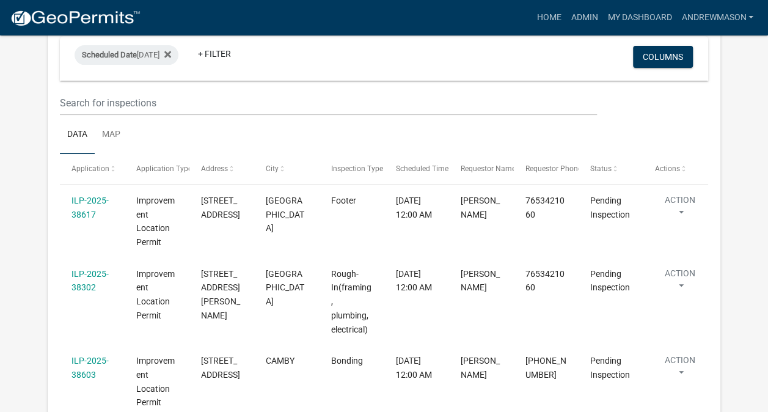
click at [92, 278] on link "ILP-2025-38302" at bounding box center [89, 281] width 37 height 24
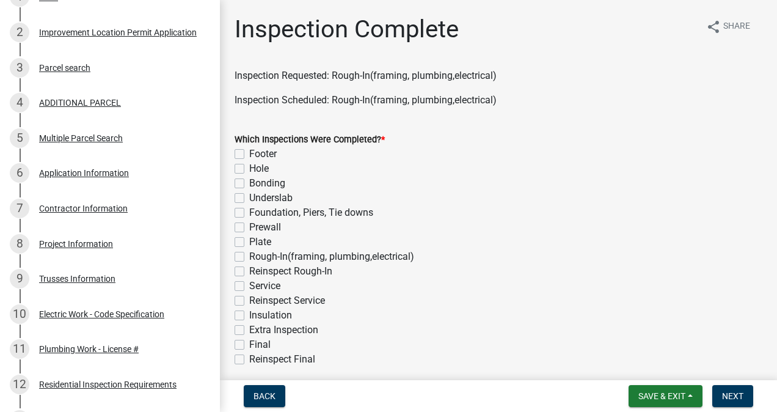
scroll to position [257, 0]
click at [94, 282] on div "Trusses Information" at bounding box center [77, 278] width 76 height 9
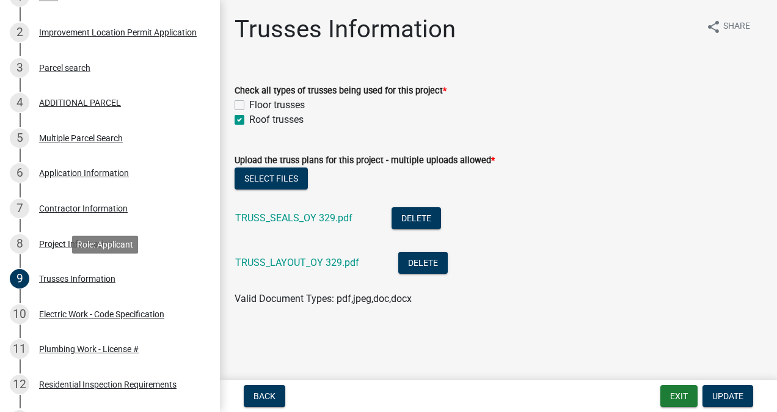
click at [317, 221] on link "TRUSS_SEALS_OY 329.pdf" at bounding box center [293, 218] width 117 height 12
